Goal: Download file/media

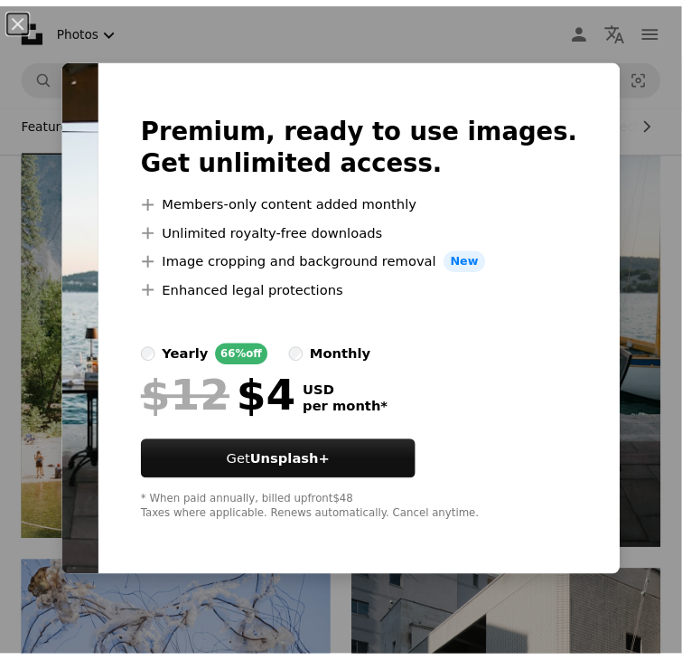
scroll to position [2136, 0]
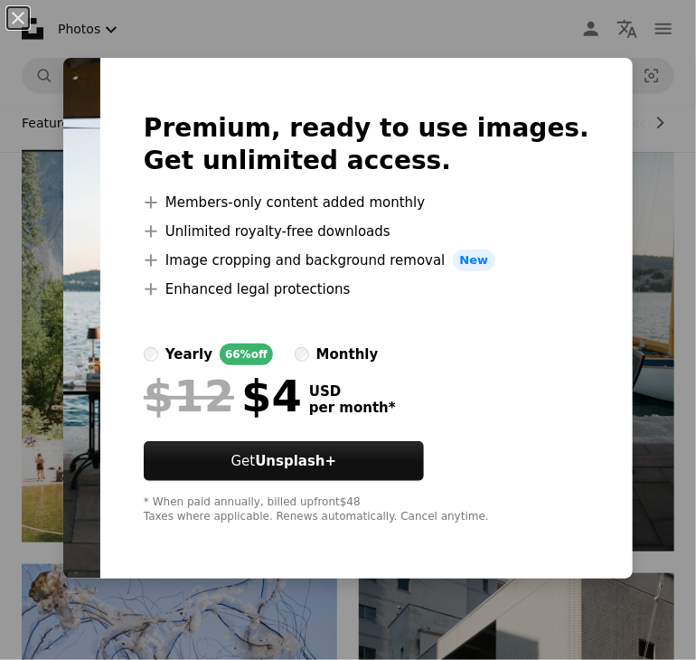
click at [529, 18] on div "An X shape Premium, ready to use images. Get unlimited access. A plus sign Memb…" at bounding box center [348, 330] width 696 height 660
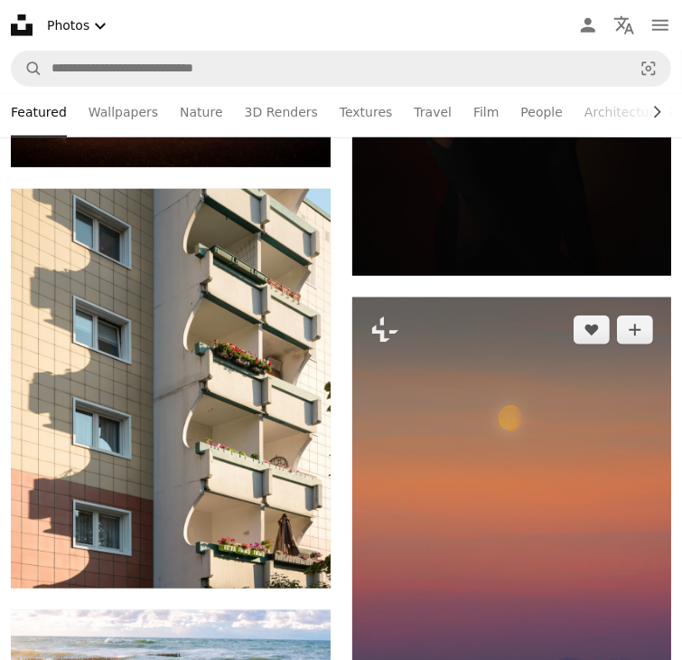
scroll to position [7620, 0]
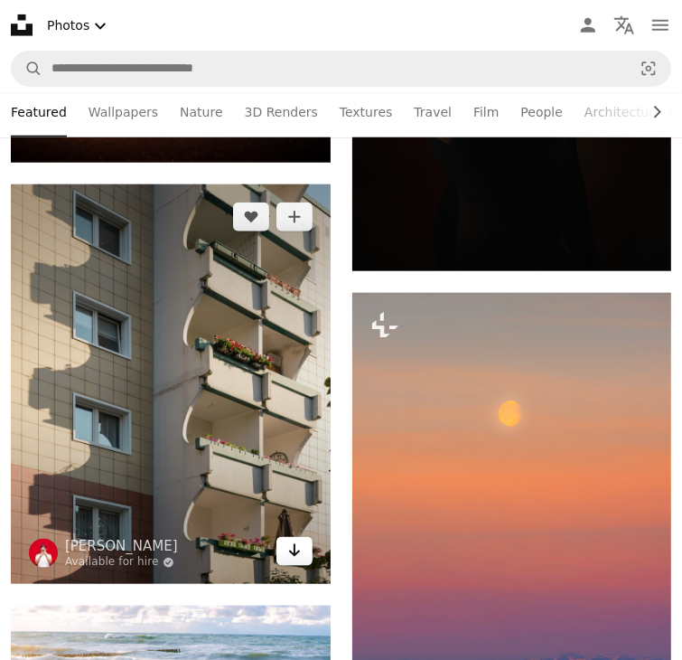
click at [301, 537] on link "Arrow pointing down" at bounding box center [295, 551] width 36 height 29
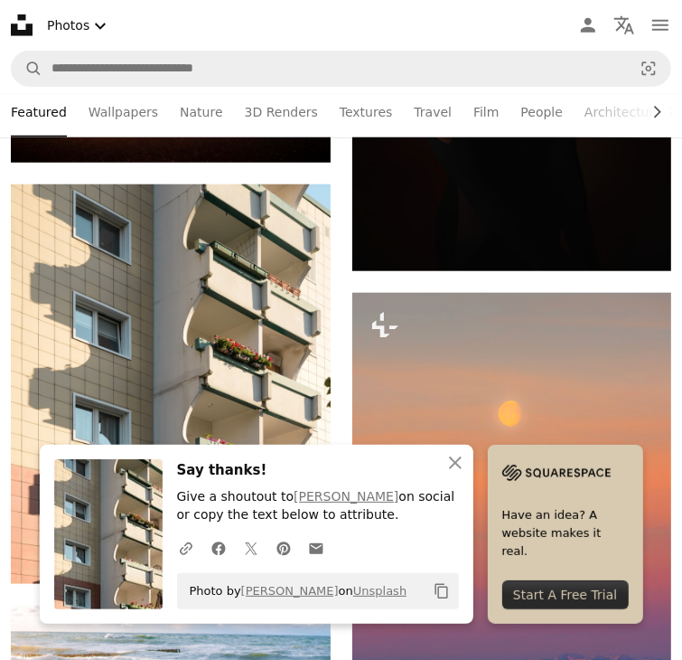
click at [542, 41] on nav "Unsplash logo Unsplash Home A photo Pen Tool A compass A stack of folders Downl…" at bounding box center [341, 25] width 682 height 51
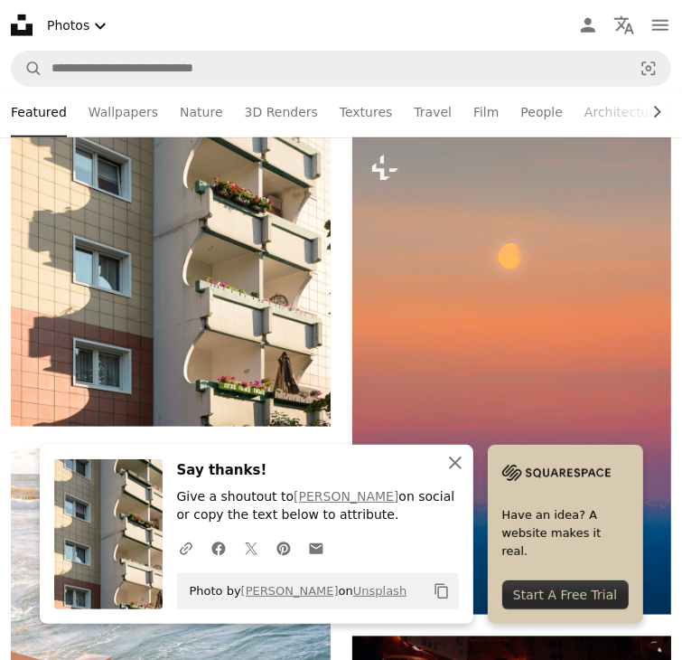
scroll to position [7778, 0]
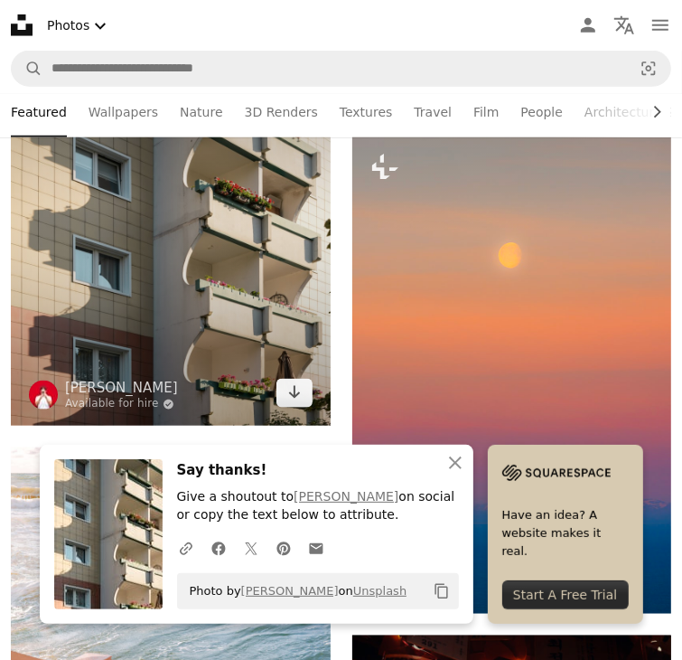
click at [239, 215] on img at bounding box center [171, 225] width 320 height 399
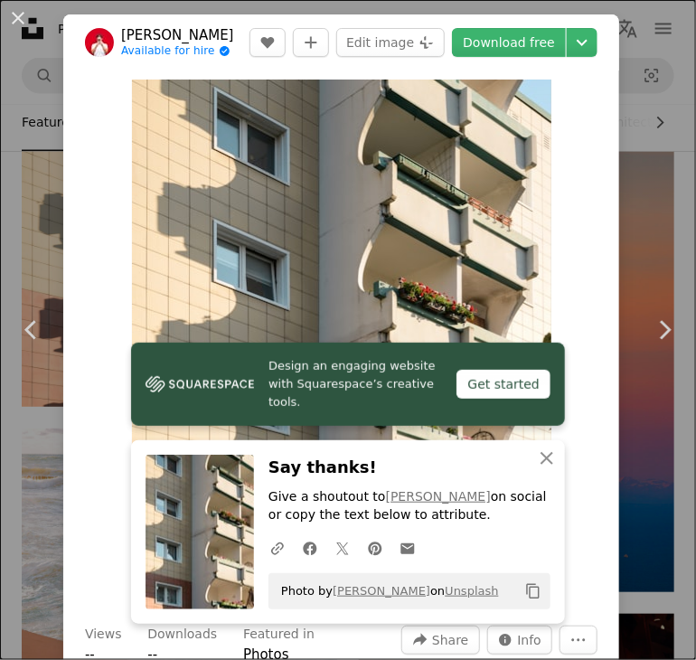
click at [646, 203] on div "An X shape Chevron left Chevron right Design an engaging website with Squarespa…" at bounding box center [348, 330] width 696 height 660
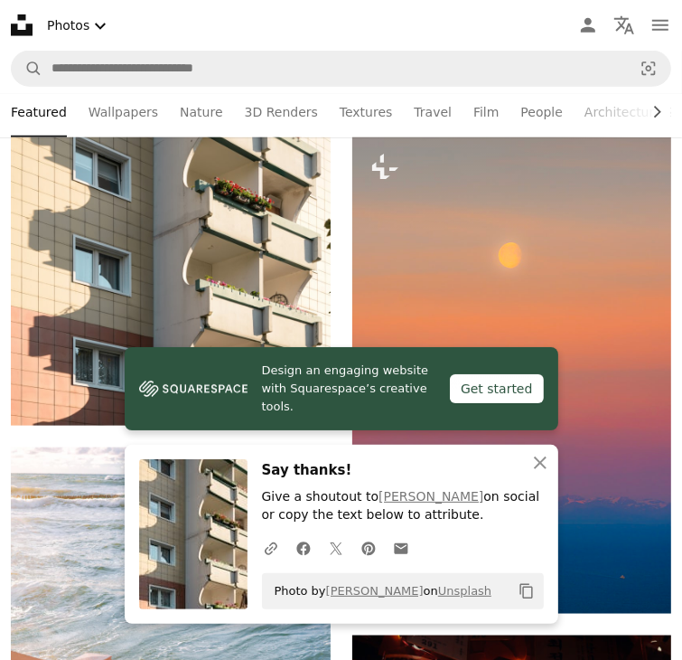
click at [166, 536] on img at bounding box center [193, 534] width 108 height 150
click at [272, 553] on icon "A URL sharing icon (chains)" at bounding box center [271, 548] width 16 height 16
click at [544, 456] on icon "An X shape" at bounding box center [541, 463] width 22 height 22
